Goal: Task Accomplishment & Management: Use online tool/utility

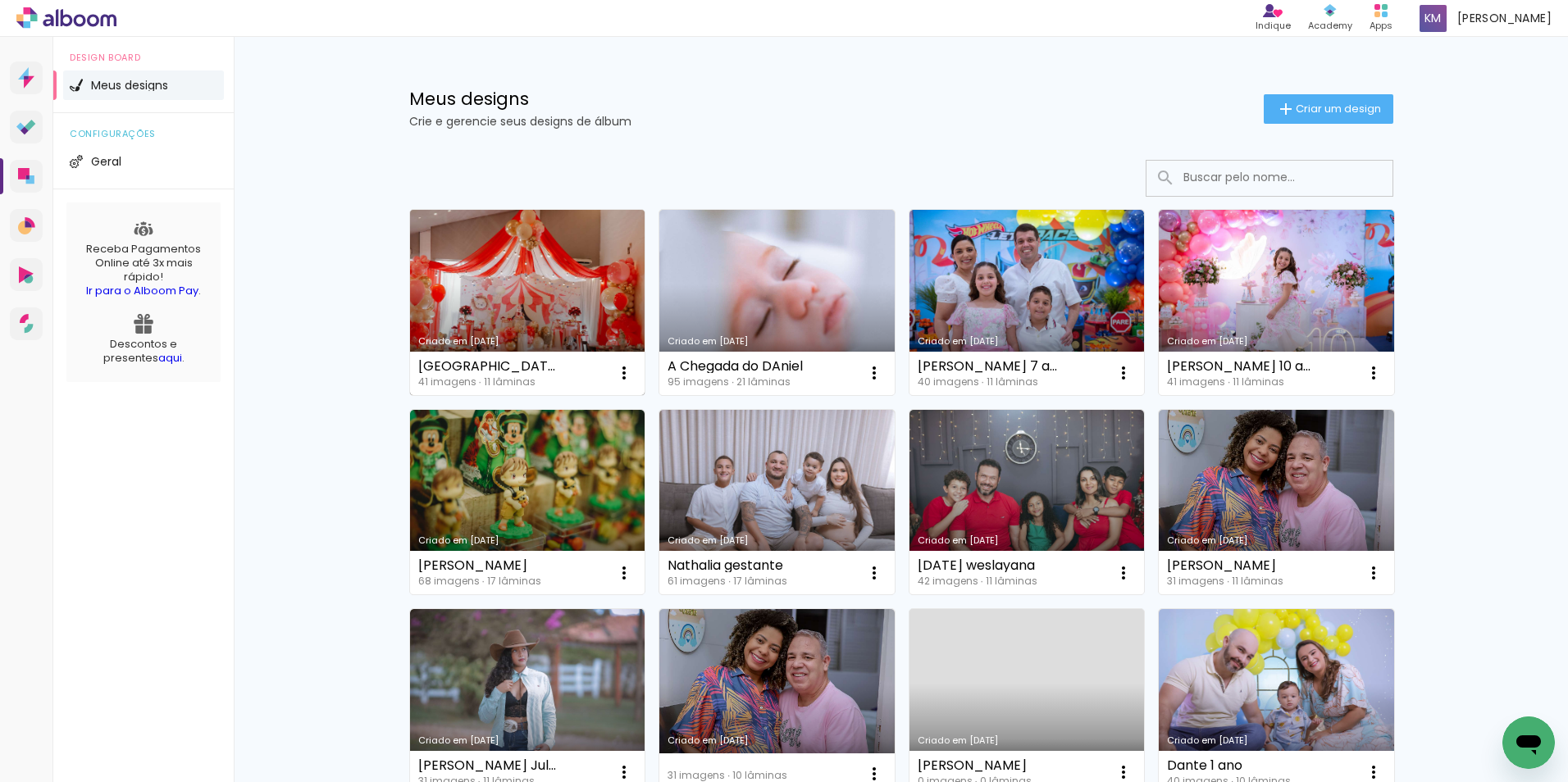
click at [593, 306] on link "Criado em [DATE]" at bounding box center [527, 303] width 236 height 186
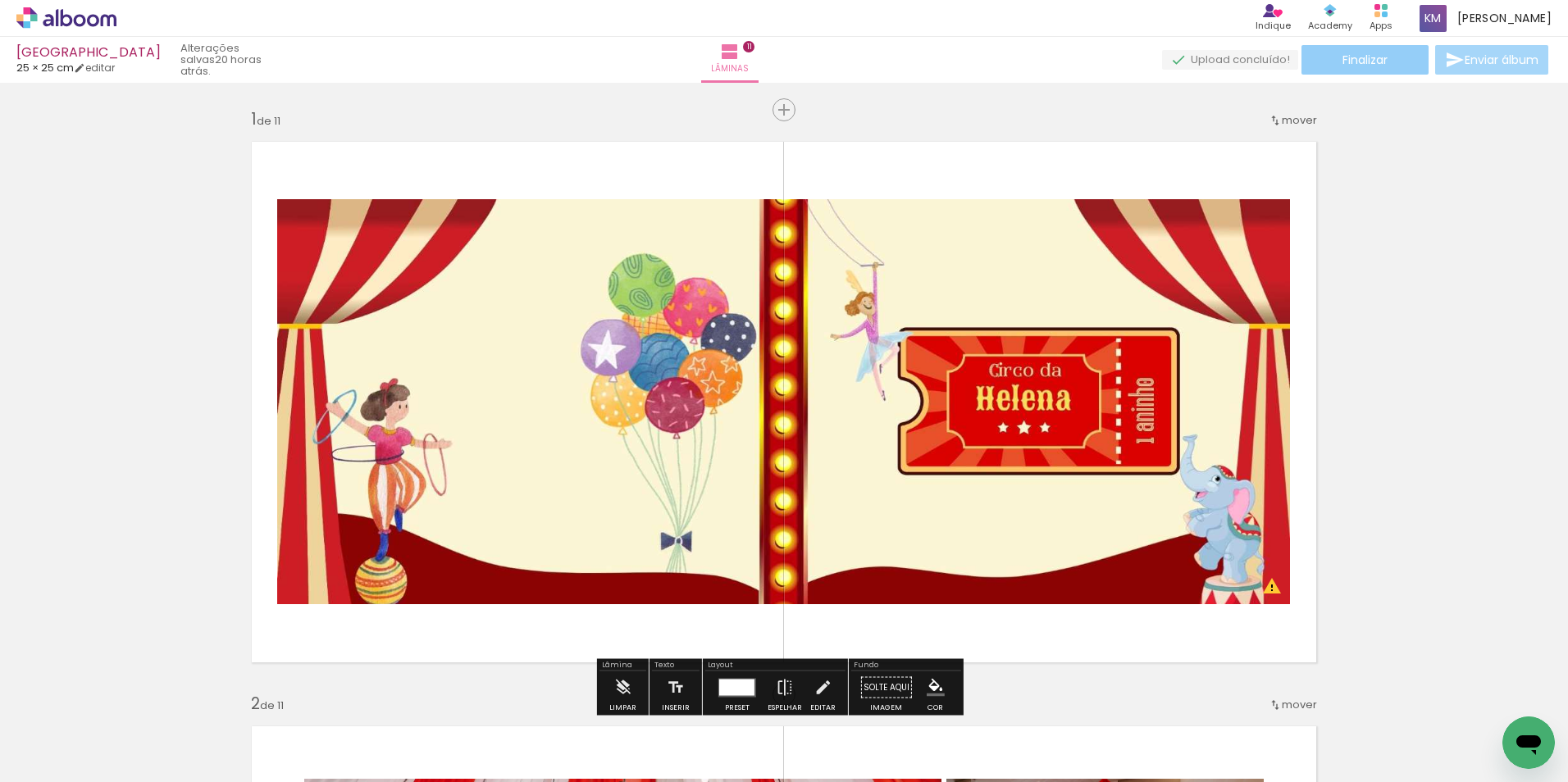
click at [1369, 62] on span "Finalizar" at bounding box center [1366, 59] width 46 height 12
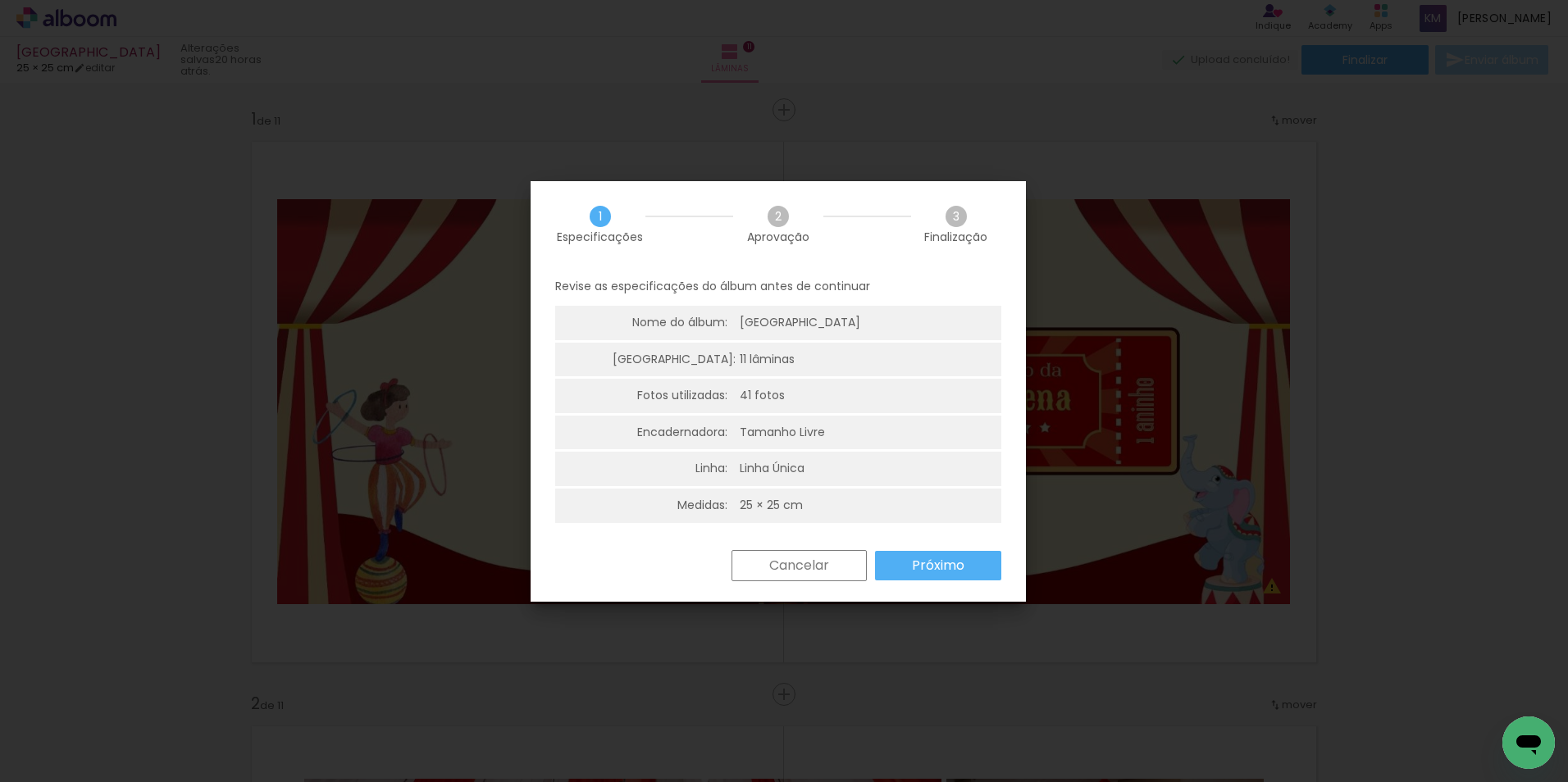
click at [966, 566] on paper-button "Próximo" at bounding box center [938, 565] width 127 height 29
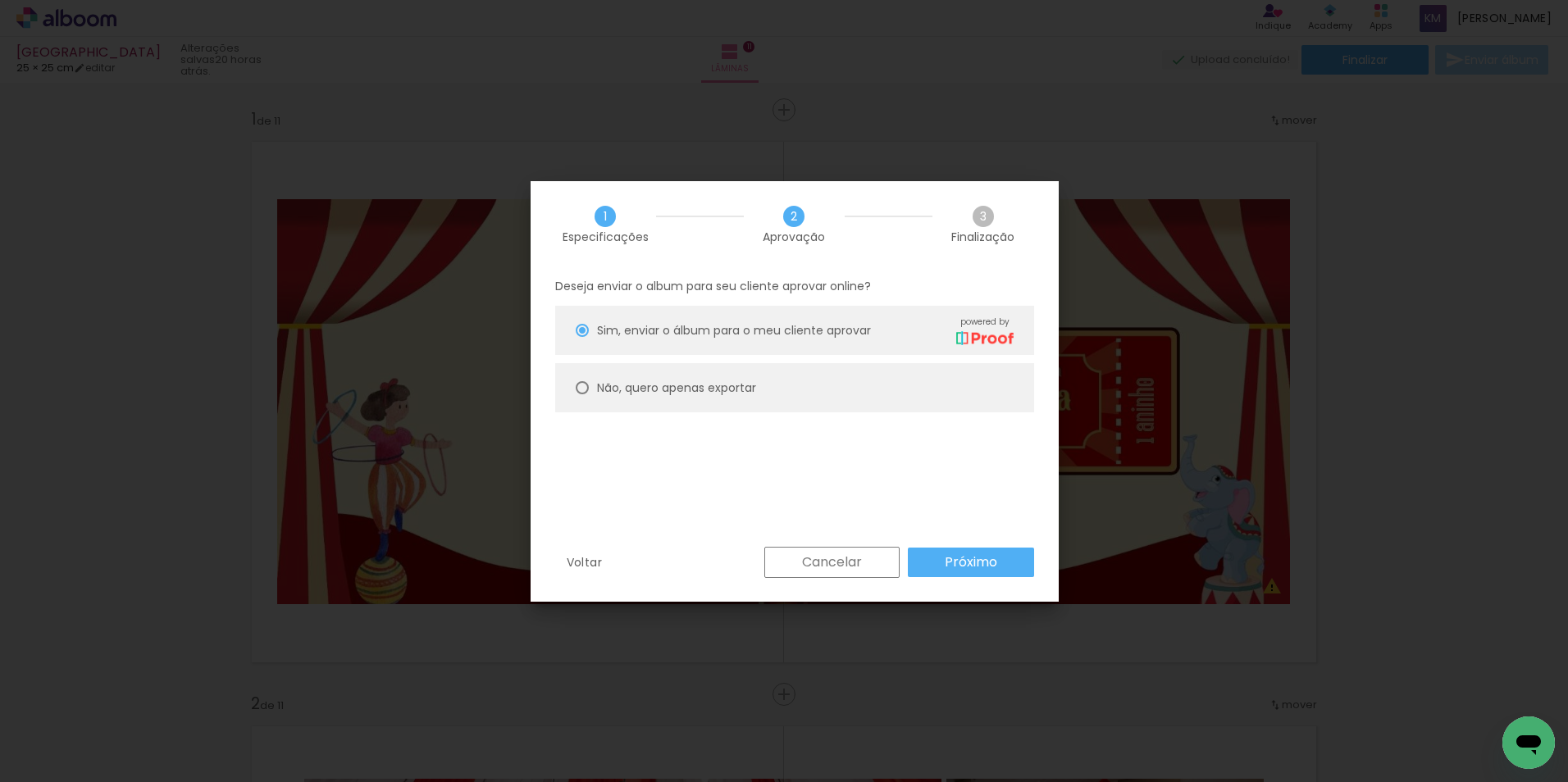
click at [0, 0] on slot "Próximo" at bounding box center [0, 0] width 0 height 0
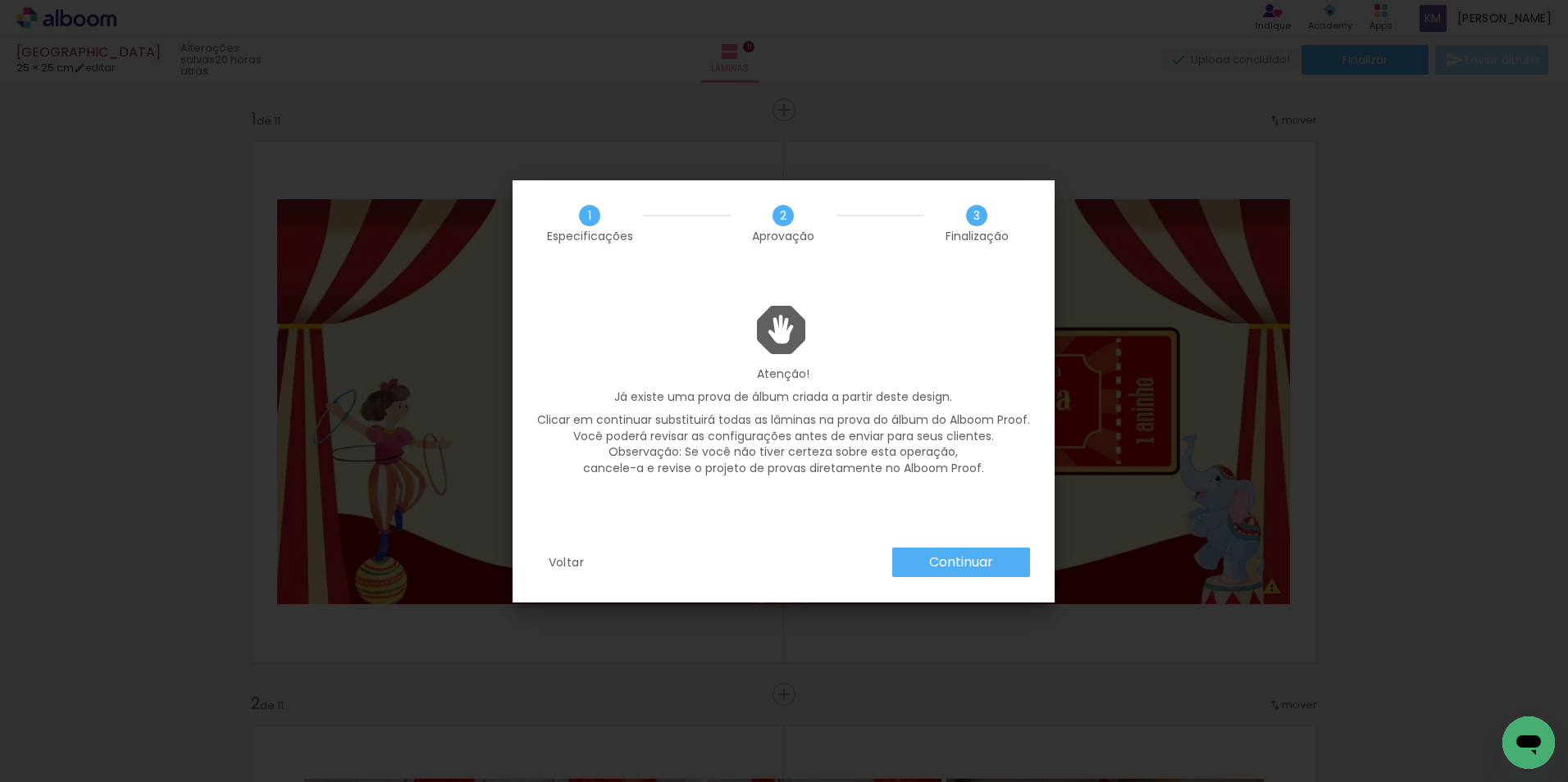
click at [0, 0] on slot "Continuar" at bounding box center [0, 0] width 0 height 0
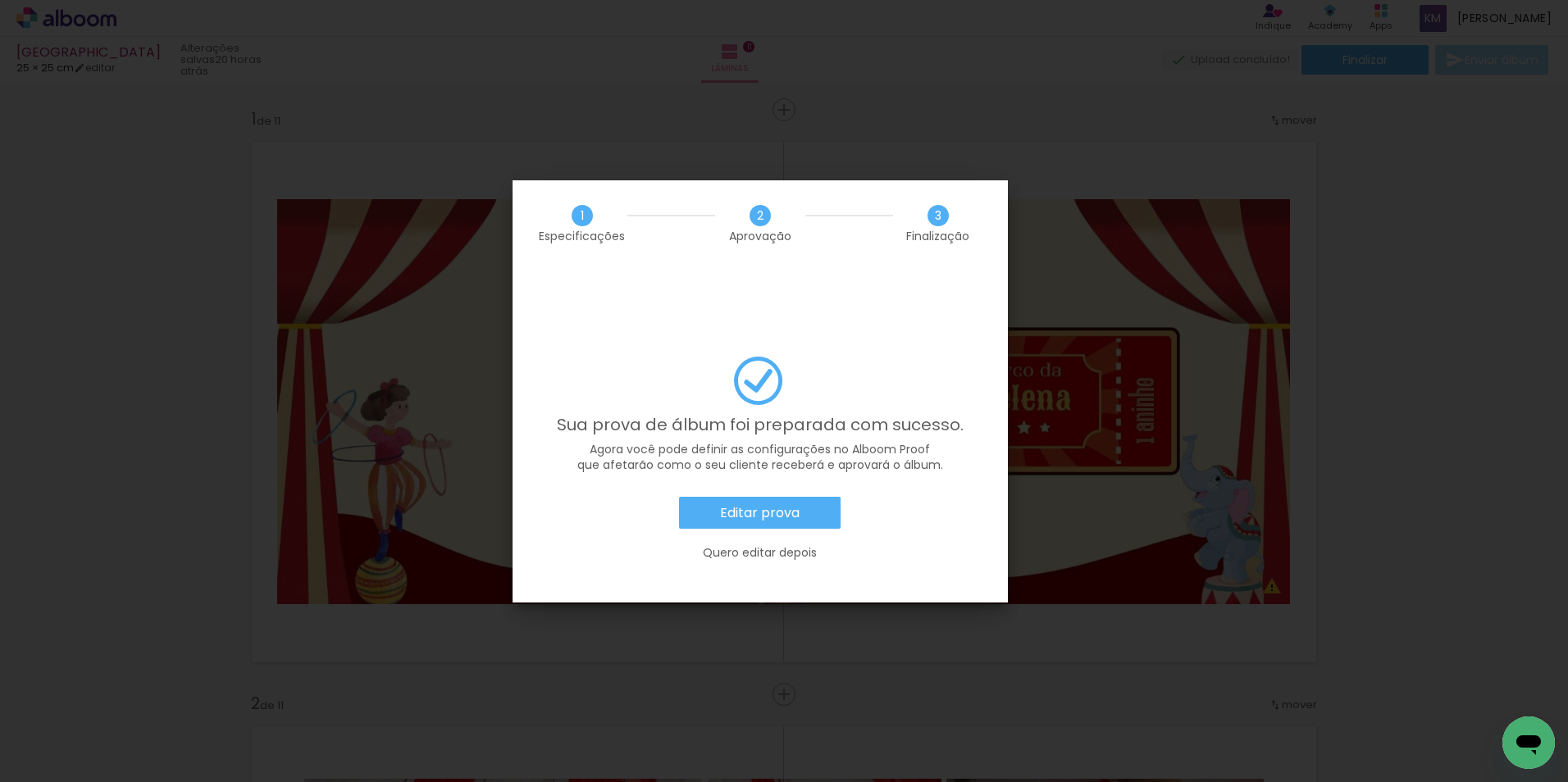
click at [0, 0] on slot "Editar prova" at bounding box center [0, 0] width 0 height 0
